Goal: Task Accomplishment & Management: Manage account settings

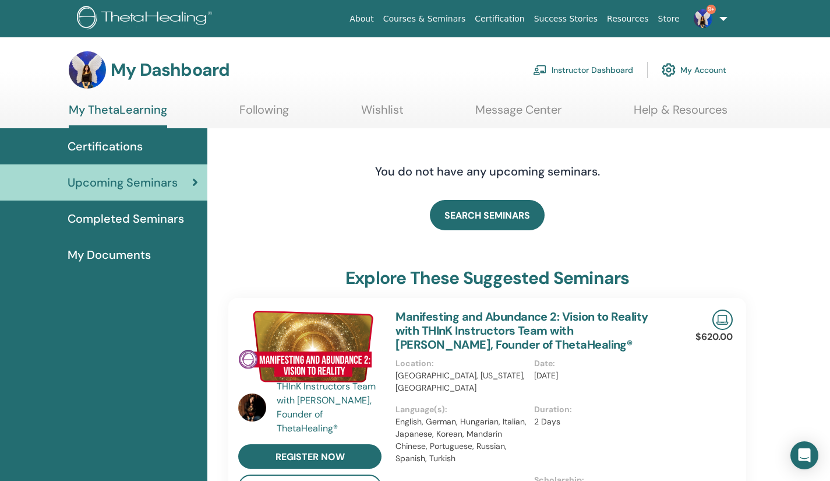
click at [593, 75] on link "Instructor Dashboard" at bounding box center [583, 70] width 100 height 26
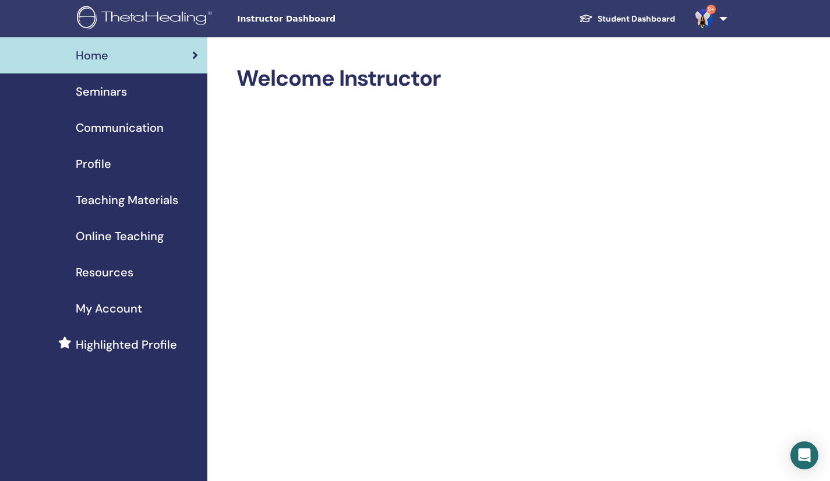
click at [91, 93] on span "Seminars" at bounding box center [101, 91] width 51 height 17
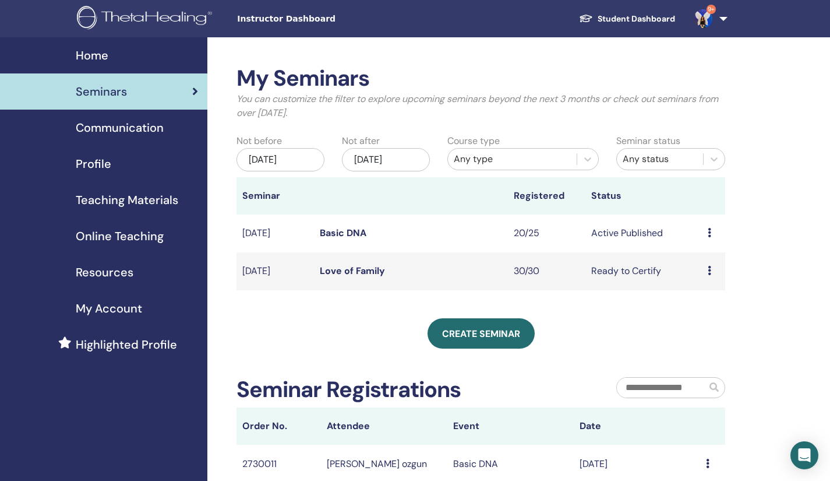
click at [351, 237] on link "Basic DNA" at bounding box center [343, 233] width 47 height 12
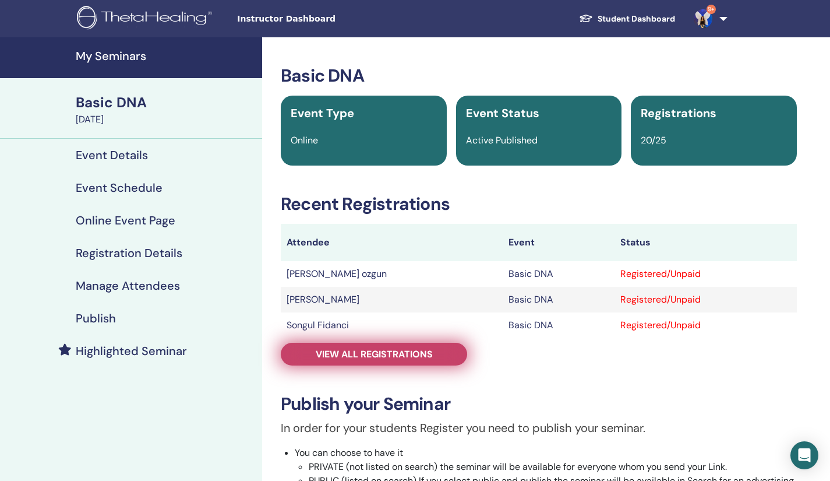
click at [376, 350] on span "View all registrations" at bounding box center [374, 354] width 117 height 12
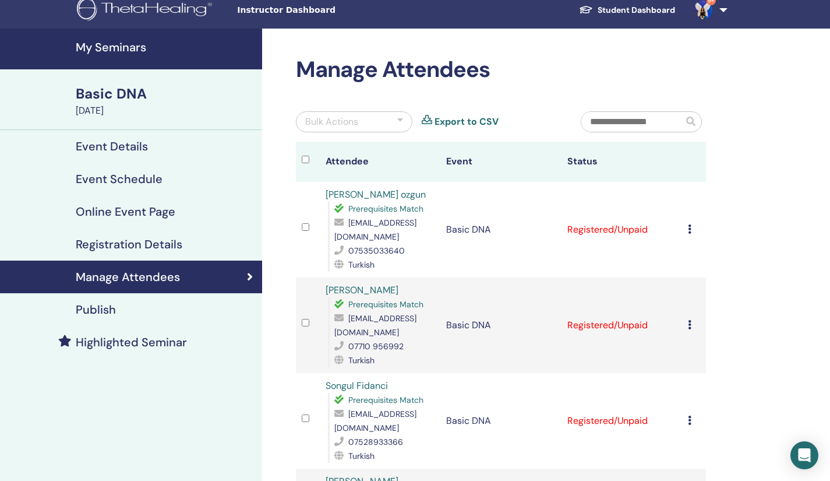
scroll to position [13, 0]
